Goal: Task Accomplishment & Management: Manage account settings

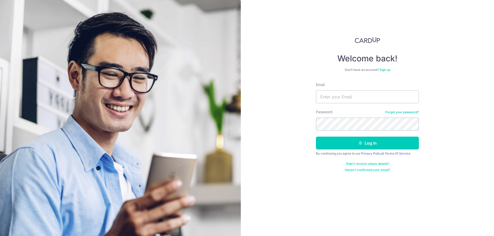
type input "Edmund_hts@live.com"
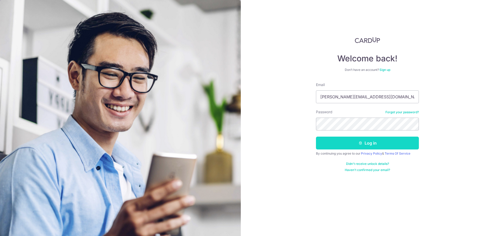
click at [354, 146] on button "Log in" at bounding box center [367, 143] width 103 height 13
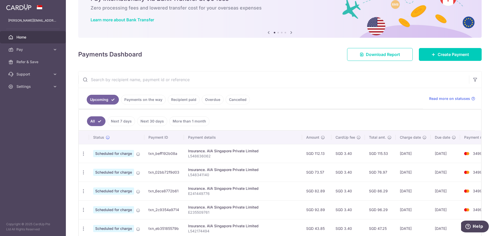
scroll to position [77, 0]
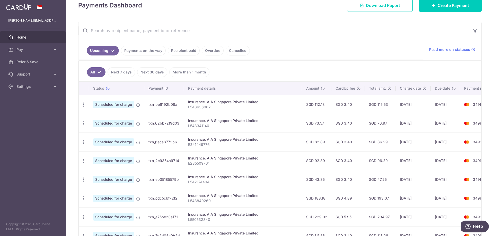
click at [116, 70] on link "Next 7 days" at bounding box center [121, 72] width 28 height 10
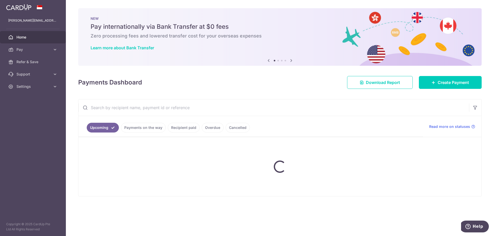
scroll to position [0, 0]
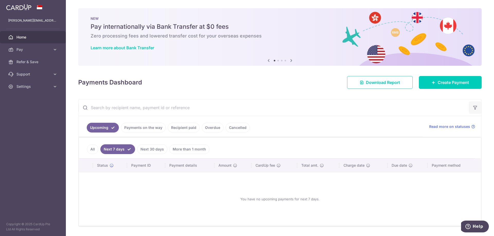
click at [475, 109] on button "button" at bounding box center [475, 108] width 12 height 12
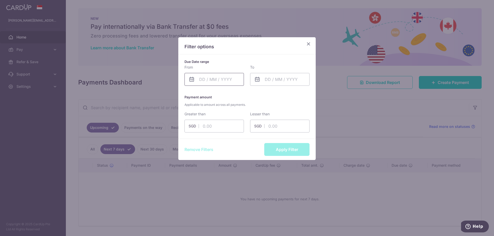
click at [231, 81] on input "text" at bounding box center [213, 79] width 59 height 13
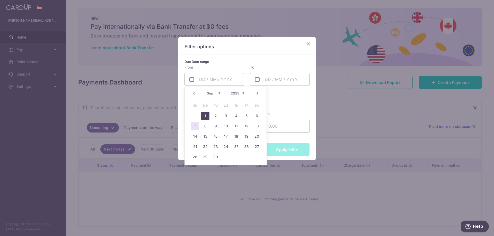
click at [204, 116] on link "1" at bounding box center [205, 116] width 8 height 8
type input "[DATE]"
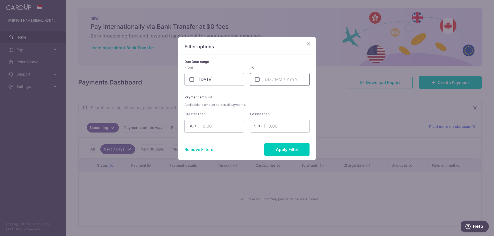
click at [269, 82] on input "text" at bounding box center [279, 79] width 59 height 13
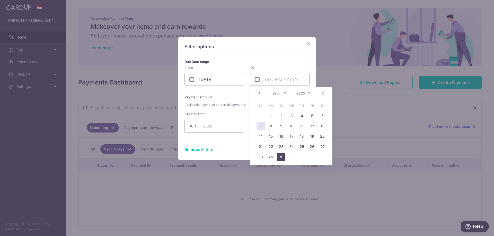
click at [282, 157] on link "30" at bounding box center [281, 157] width 8 height 8
type input "[DATE]"
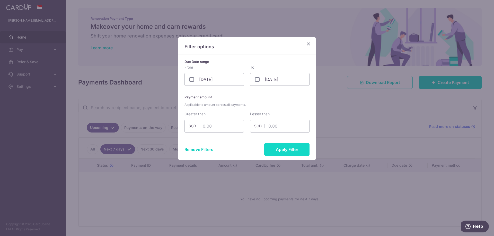
click at [283, 154] on button "Apply Filter" at bounding box center [286, 149] width 45 height 13
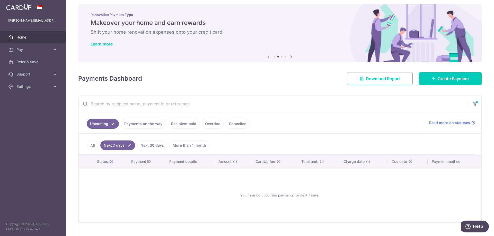
scroll to position [15, 0]
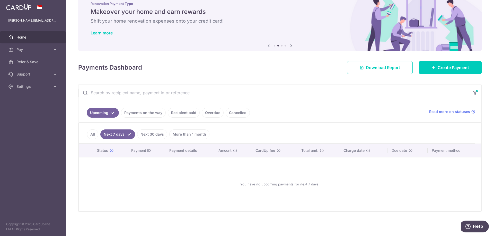
click at [96, 137] on link "All" at bounding box center [92, 135] width 11 height 10
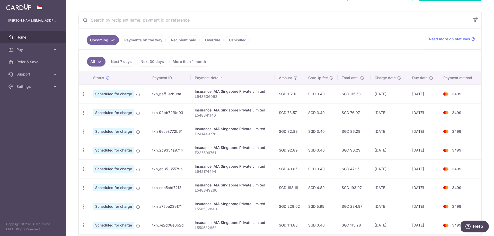
scroll to position [111, 0]
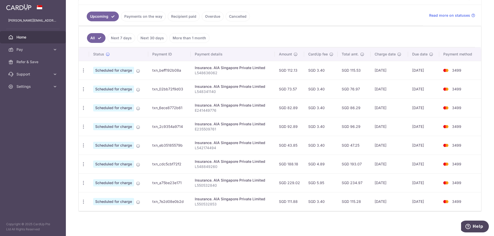
click at [180, 15] on link "Recipient paid" at bounding box center [184, 17] width 32 height 10
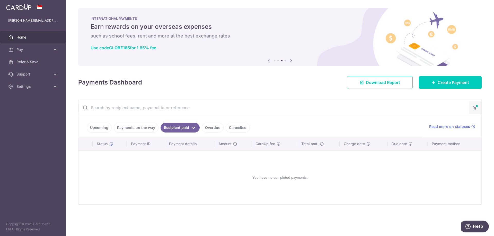
click at [475, 106] on icon "button" at bounding box center [474, 106] width 5 height 2
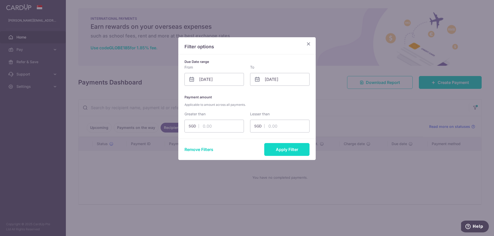
click at [288, 146] on button "Apply Filter" at bounding box center [286, 149] width 45 height 13
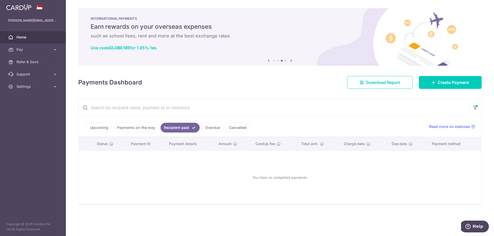
click at [150, 125] on link "Payments on the way" at bounding box center [136, 128] width 45 height 10
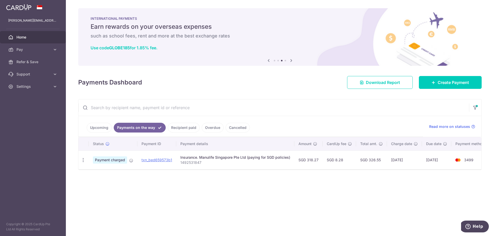
click at [104, 128] on link "Upcoming" at bounding box center [99, 128] width 25 height 10
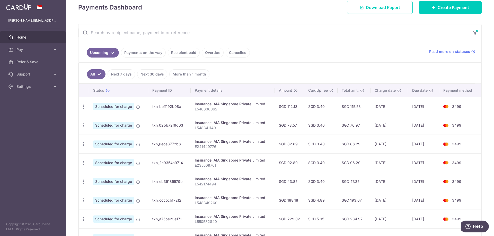
scroll to position [103, 0]
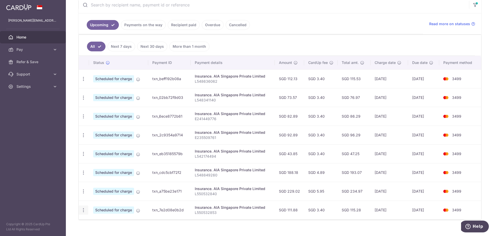
click at [81, 214] on div "Update payment Cancel payment" at bounding box center [84, 211] width 10 height 10
click at [84, 81] on icon "button" at bounding box center [83, 78] width 5 height 5
click at [87, 95] on icon at bounding box center [86, 93] width 6 height 6
radio input "true"
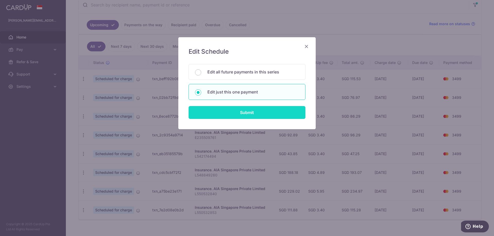
click at [204, 112] on input "Submit" at bounding box center [246, 112] width 117 height 13
radio input "true"
type input "112.13"
type input "[DATE]"
type input "L548636062"
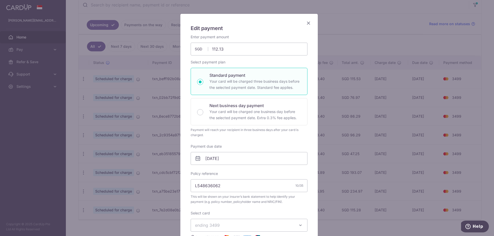
scroll to position [0, 0]
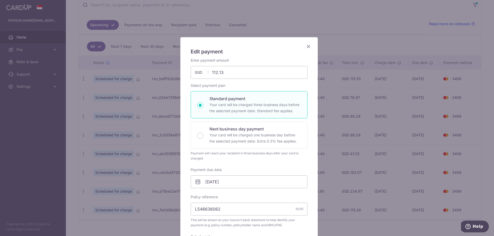
click at [306, 49] on icon "Close" at bounding box center [308, 46] width 6 height 6
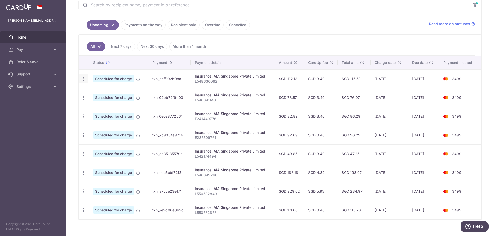
click at [83, 79] on icon "button" at bounding box center [83, 78] width 5 height 5
click at [86, 93] on icon at bounding box center [86, 93] width 6 height 6
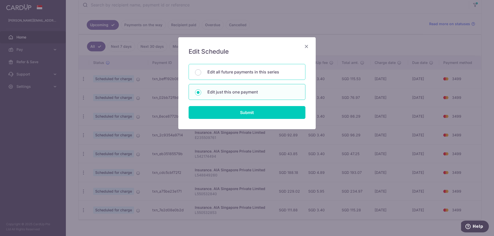
click at [254, 76] on div "Edit all future payments in this series" at bounding box center [246, 72] width 117 height 16
radio input "true"
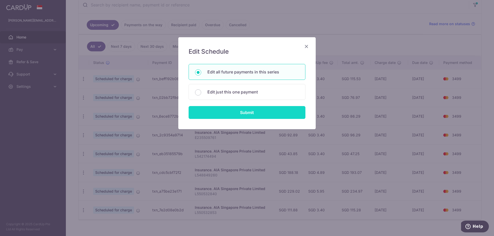
click at [256, 115] on input "Submit" at bounding box center [246, 112] width 117 height 13
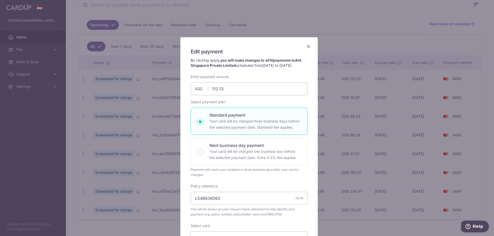
click at [305, 48] on icon "Close" at bounding box center [308, 46] width 6 height 6
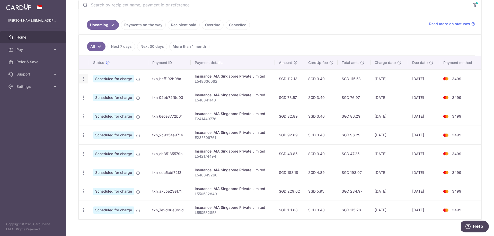
click at [83, 80] on icon "button" at bounding box center [83, 78] width 5 height 5
click at [95, 91] on span "Update payment" at bounding box center [110, 93] width 35 height 6
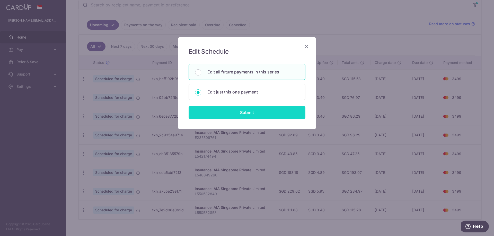
click at [254, 115] on input "Submit" at bounding box center [246, 112] width 117 height 13
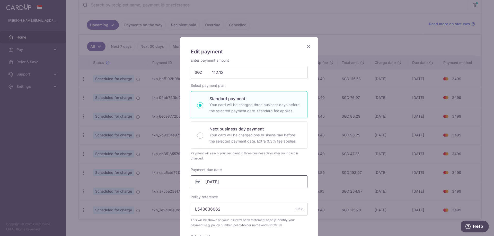
click at [253, 181] on input "[DATE]" at bounding box center [248, 182] width 117 height 13
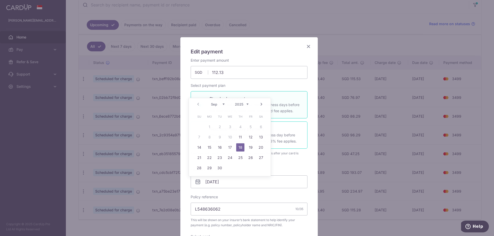
click at [293, 124] on div "Next business day payment Your card will be charged one business day before the…" at bounding box center [248, 135] width 117 height 27
radio input "false"
radio input "true"
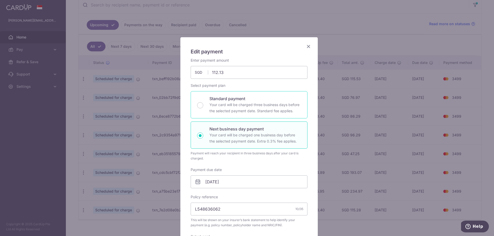
click at [251, 111] on p "Your card will be charged three business days before the selected payment date.…" at bounding box center [255, 108] width 92 height 12
click at [203, 108] on input "Standard payment Your card will be charged three business days before the selec…" at bounding box center [200, 105] width 6 height 6
radio input "true"
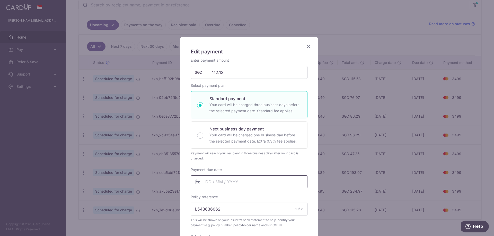
click at [231, 182] on input "Payment due date" at bounding box center [248, 182] width 117 height 13
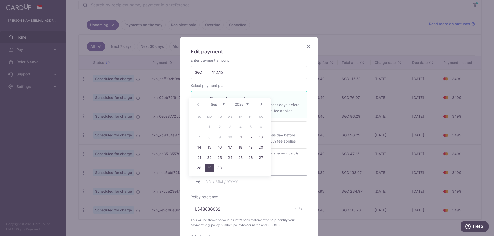
click at [209, 170] on link "29" at bounding box center [209, 168] width 8 height 8
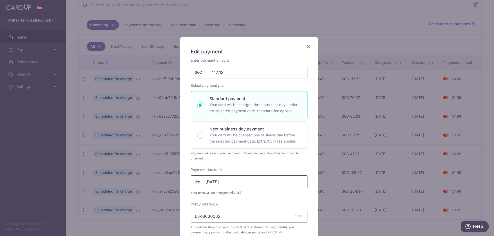
click at [247, 185] on input "[DATE]" at bounding box center [248, 182] width 117 height 13
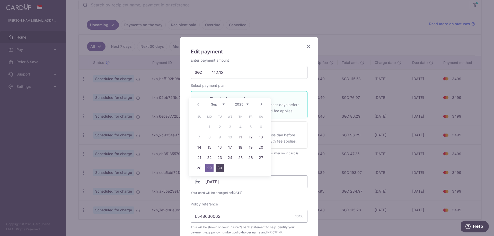
click at [215, 168] on link "30" at bounding box center [219, 168] width 8 height 8
type input "[DATE]"
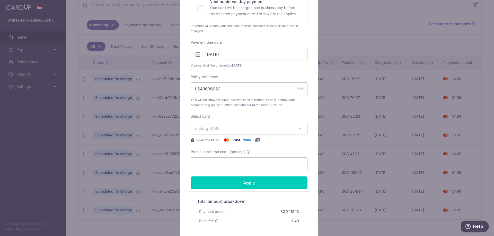
scroll to position [129, 0]
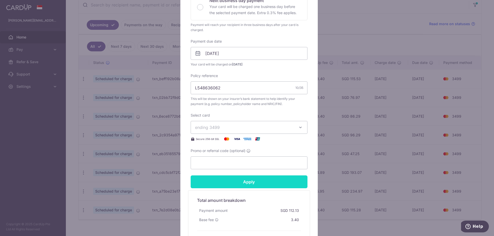
click at [244, 184] on input "Apply" at bounding box center [248, 182] width 117 height 13
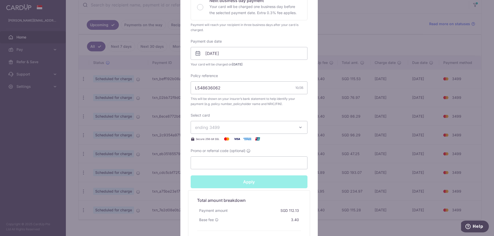
type input "Successfully Applied"
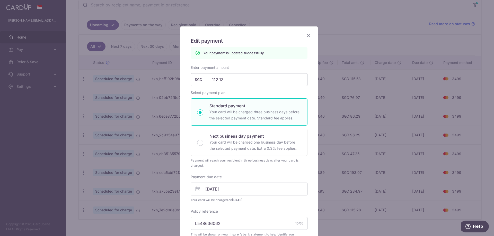
scroll to position [0, 0]
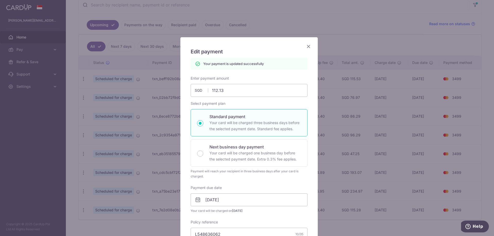
click at [307, 44] on icon "Close" at bounding box center [308, 46] width 6 height 6
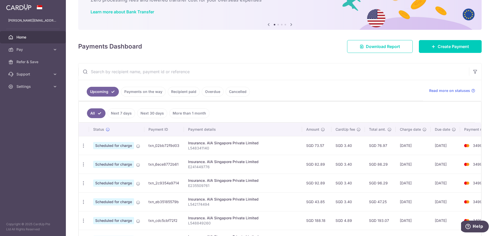
scroll to position [35, 0]
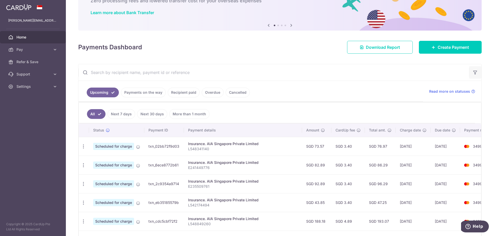
click at [472, 70] on icon "button" at bounding box center [474, 72] width 5 height 5
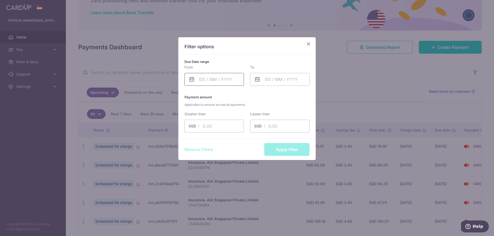
click at [227, 83] on input "text" at bounding box center [213, 79] width 59 height 13
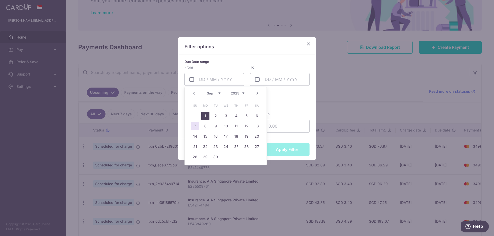
click at [206, 118] on link "1" at bounding box center [205, 116] width 8 height 8
type input "[DATE]"
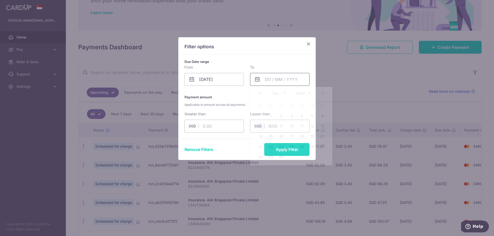
click at [275, 78] on input "text" at bounding box center [279, 79] width 59 height 13
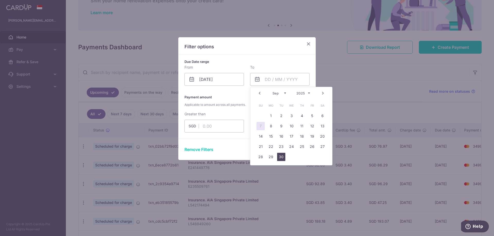
click at [284, 154] on link "30" at bounding box center [281, 157] width 8 height 8
type input "[DATE]"
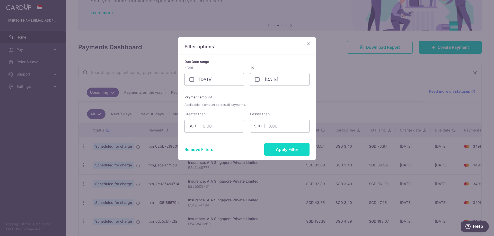
click at [295, 151] on button "Apply Filter" at bounding box center [286, 149] width 45 height 13
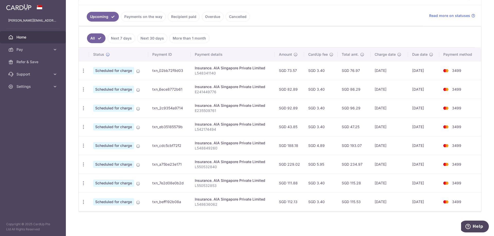
scroll to position [111, 0]
click at [85, 71] on icon "button" at bounding box center [83, 70] width 5 height 5
click at [122, 86] on span "Update payment" at bounding box center [110, 84] width 35 height 6
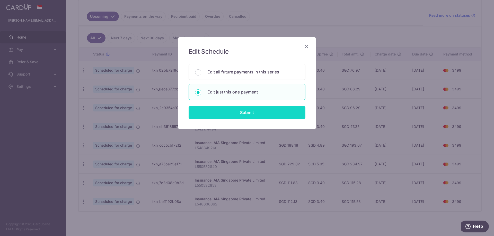
click at [226, 116] on input "Submit" at bounding box center [246, 112] width 117 height 13
radio input "true"
type input "73.57"
type input "[DATE]"
type input "L548341140"
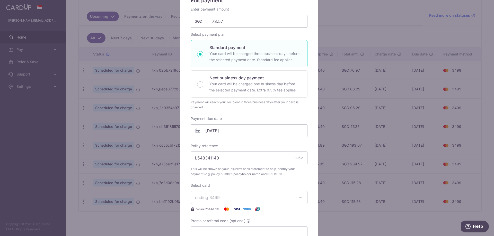
scroll to position [51, 0]
click at [254, 134] on input "[DATE]" at bounding box center [248, 130] width 117 height 13
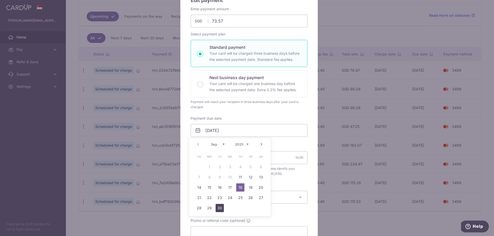
click at [218, 209] on link "30" at bounding box center [219, 208] width 8 height 8
type input "[DATE]"
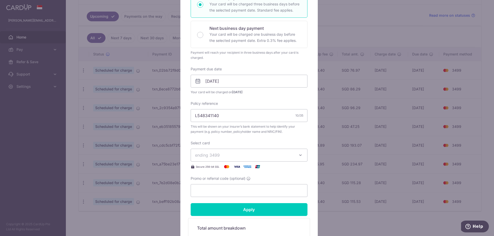
scroll to position [103, 0]
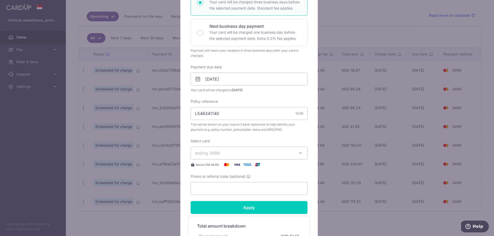
drag, startPoint x: 199, startPoint y: 91, endPoint x: 243, endPoint y: 90, distance: 43.7
click at [243, 90] on span "Your card will be charged on 25/09/2025" at bounding box center [248, 90] width 117 height 5
click at [256, 93] on div "Enter payment amount 73.57 73.57 SGD To change the payment amount, please cance…" at bounding box center [248, 75] width 117 height 240
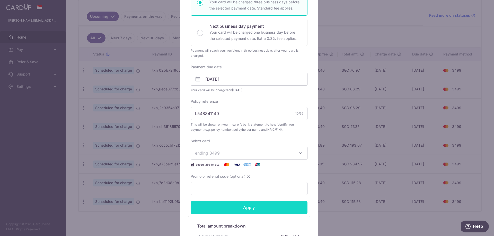
click at [264, 211] on input "Apply" at bounding box center [248, 207] width 117 height 13
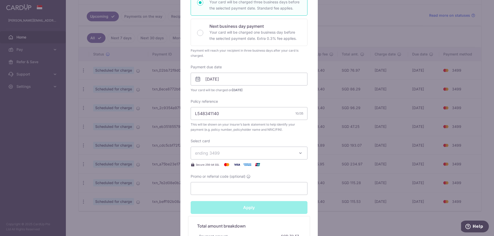
type input "Successfully Applied"
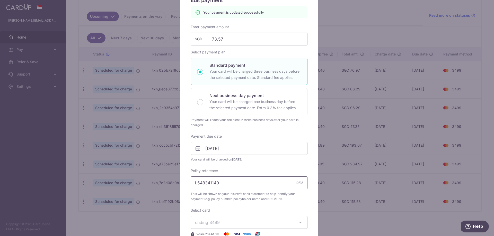
scroll to position [0, 0]
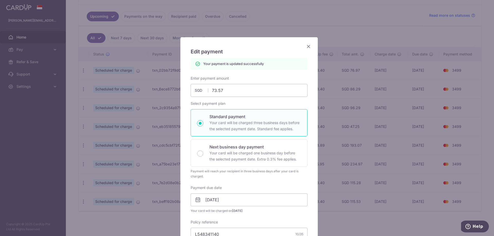
click at [348, 84] on div "Edit payment By clicking apply, you will make changes to all payments to AIA Si…" at bounding box center [247, 118] width 494 height 236
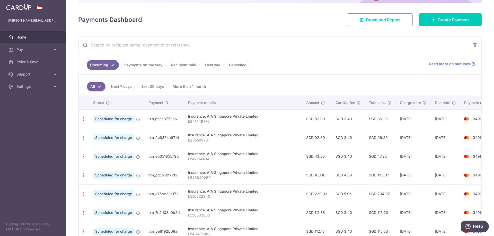
scroll to position [51, 0]
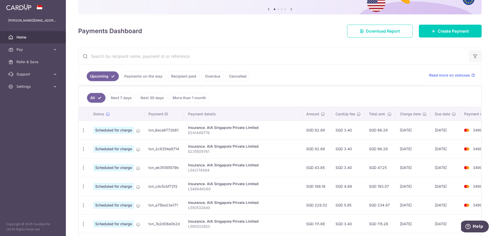
click at [472, 56] on icon "button" at bounding box center [474, 56] width 5 height 5
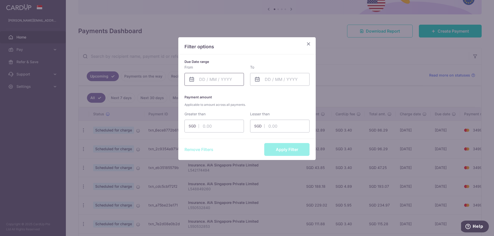
click at [233, 82] on input "text" at bounding box center [213, 79] width 59 height 13
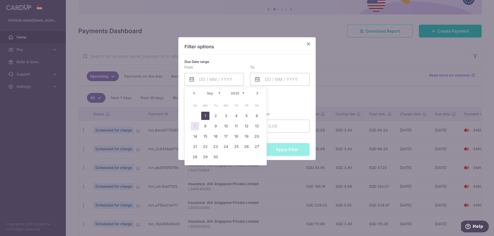
click at [205, 115] on link "1" at bounding box center [205, 116] width 8 height 8
type input "[DATE]"
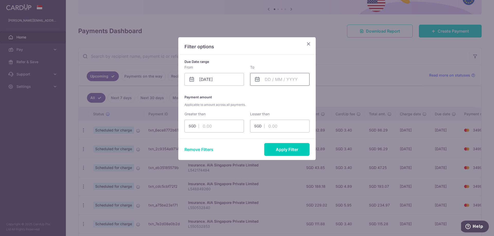
click at [266, 78] on input "text" at bounding box center [279, 79] width 59 height 13
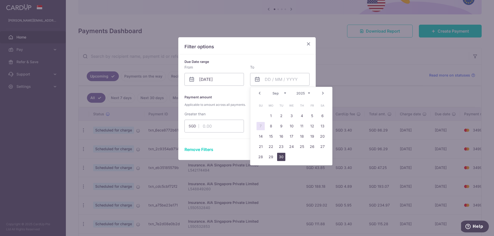
click at [284, 156] on link "30" at bounding box center [281, 157] width 8 height 8
type input "[DATE]"
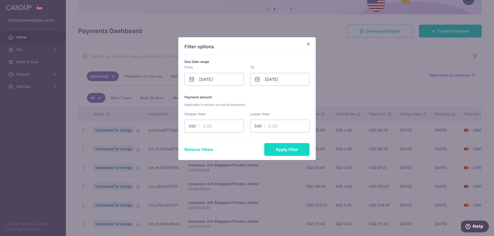
click at [287, 151] on button "Apply Filter" at bounding box center [286, 149] width 45 height 13
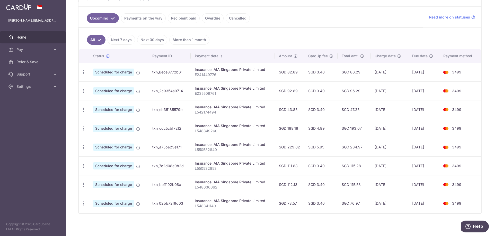
scroll to position [111, 0]
